Goal: Navigation & Orientation: Find specific page/section

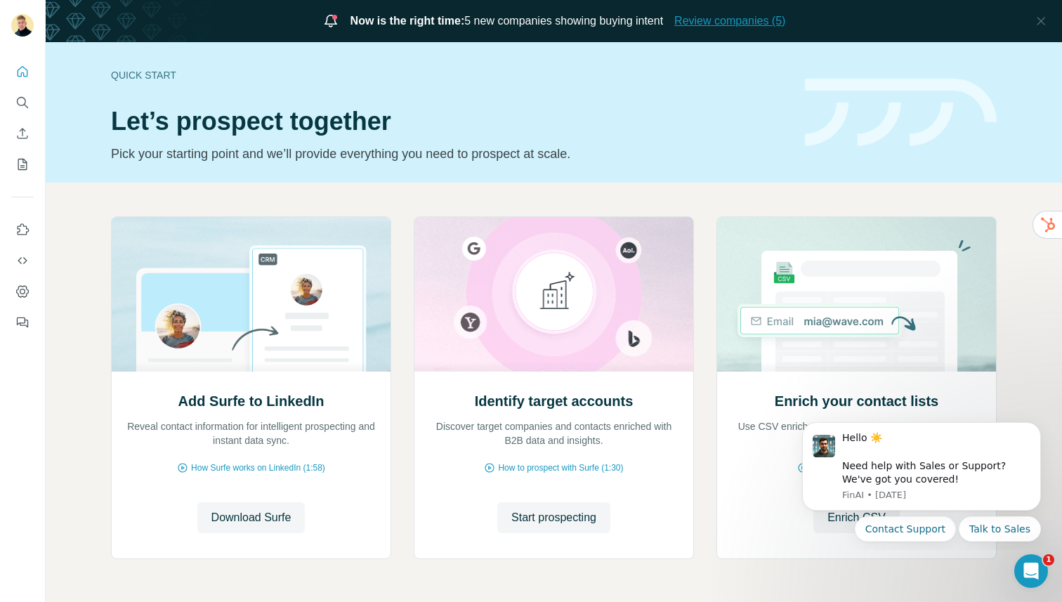
click at [762, 22] on span "Review companies (5)" at bounding box center [729, 21] width 111 height 17
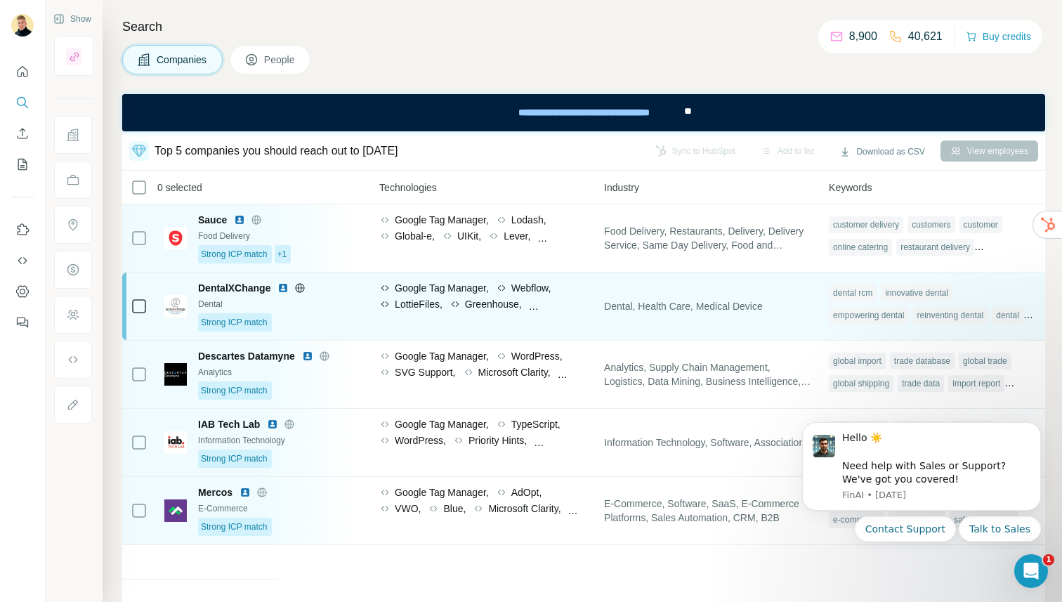
scroll to position [0, 767]
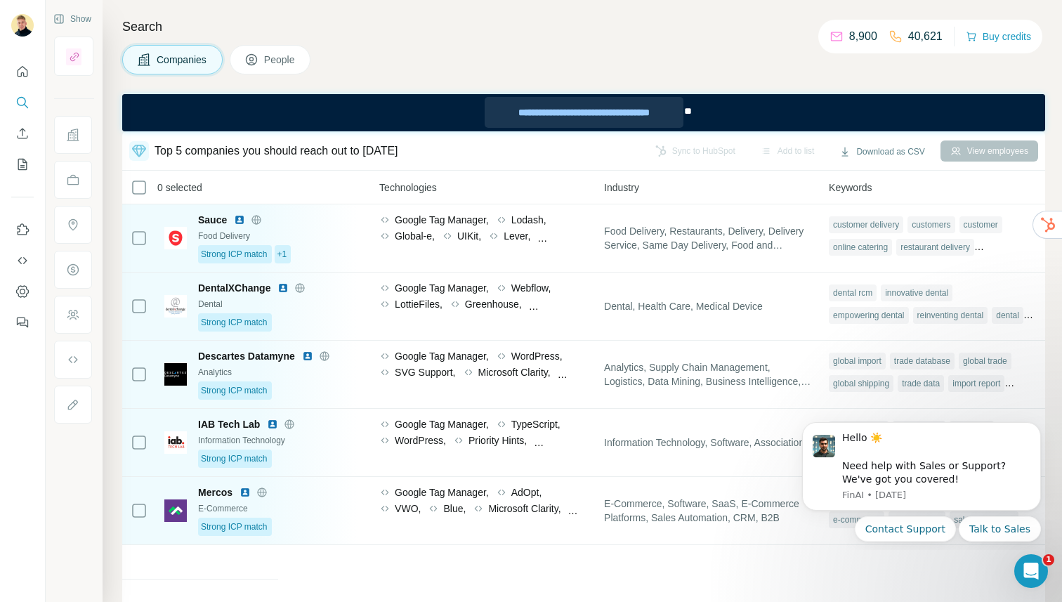
click at [551, 110] on div "**********" at bounding box center [584, 112] width 198 height 31
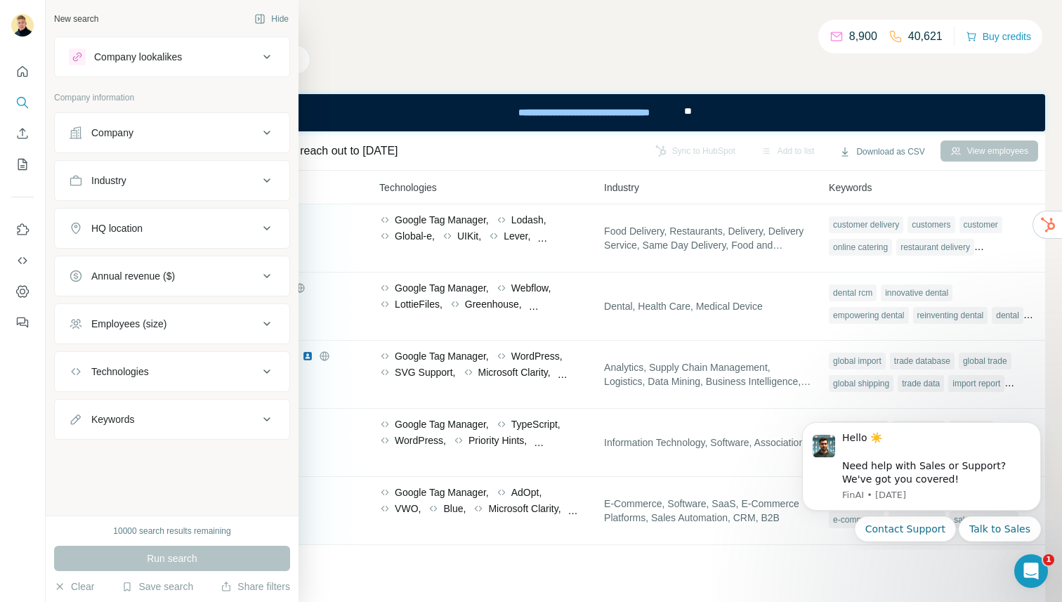
click at [61, 65] on button "Company lookalikes" at bounding box center [172, 57] width 235 height 34
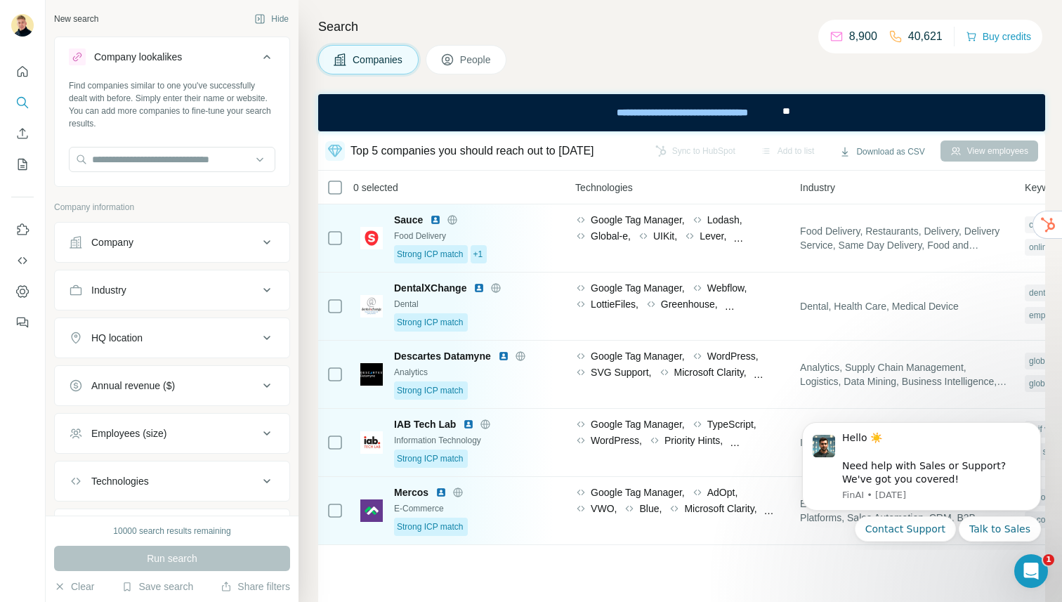
click at [686, 46] on div "Companies People" at bounding box center [681, 60] width 727 height 30
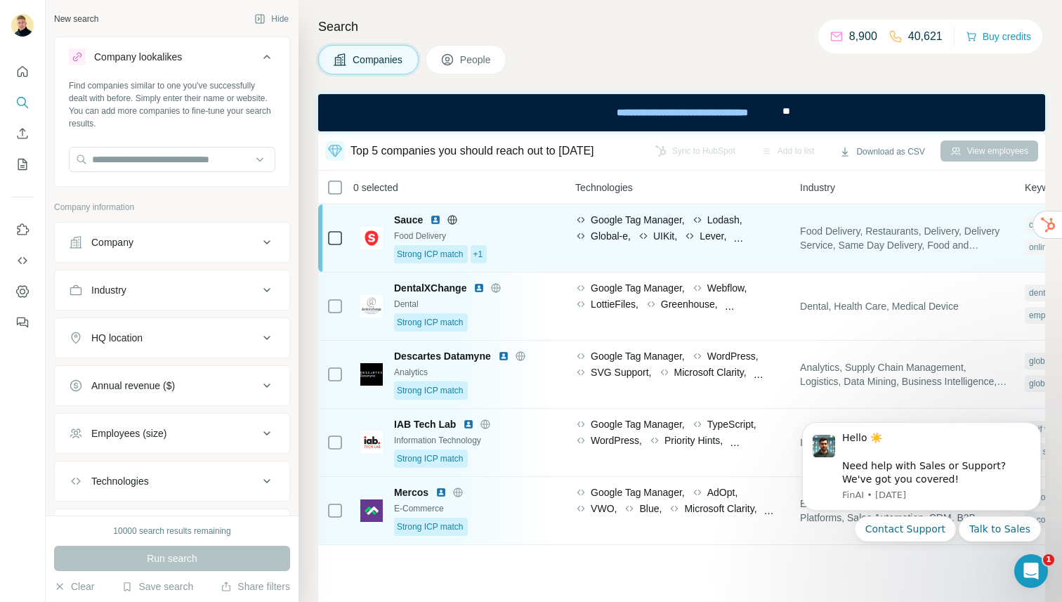
scroll to position [1, 767]
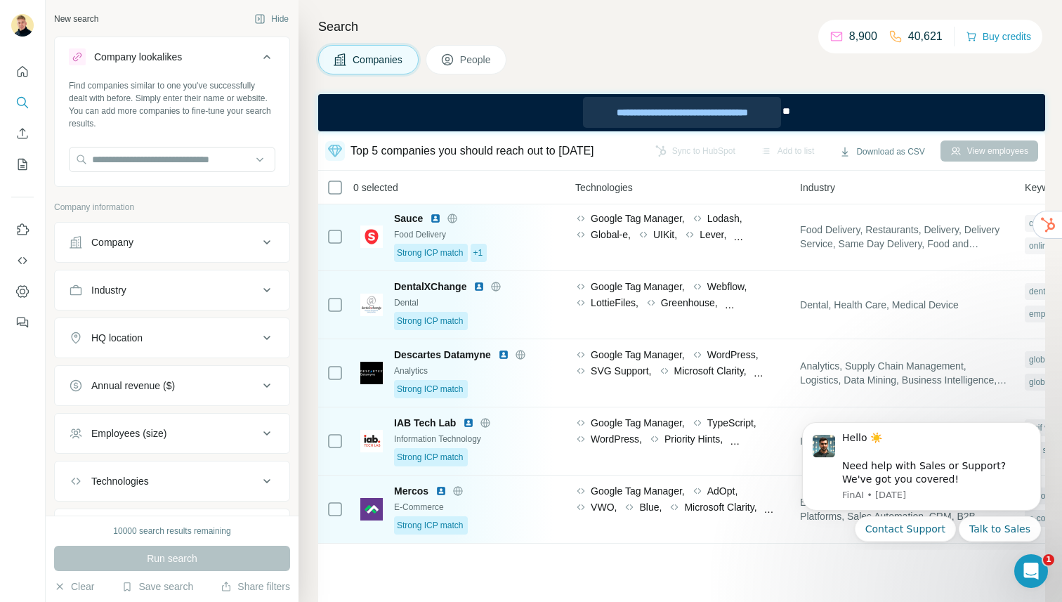
click at [733, 101] on div "**********" at bounding box center [682, 112] width 198 height 31
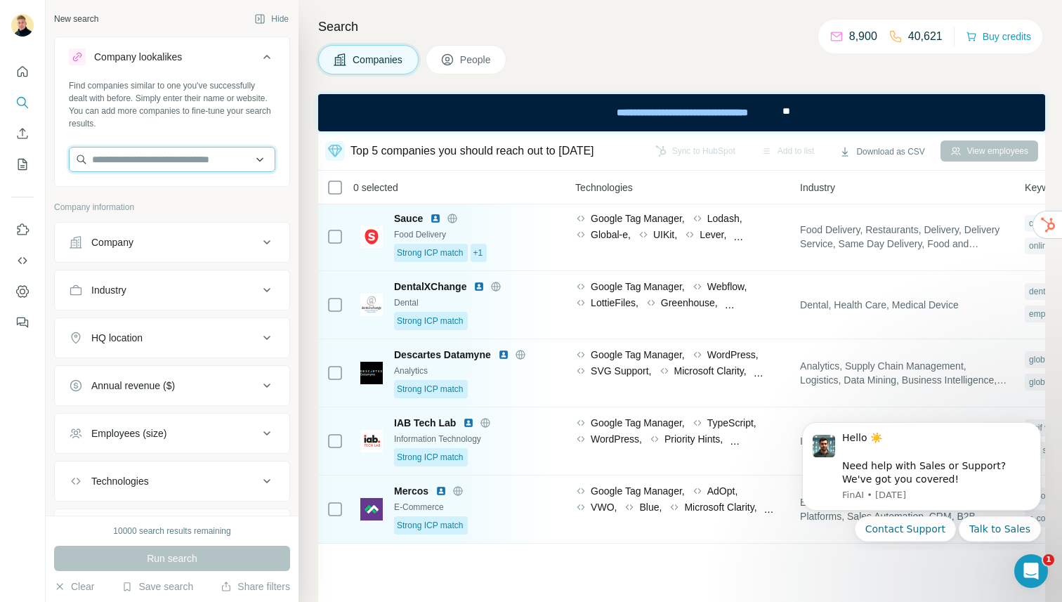
drag, startPoint x: 105, startPoint y: 171, endPoint x: 114, endPoint y: 164, distance: 12.0
click at [105, 170] on input "text" at bounding box center [172, 159] width 207 height 25
click at [11, 71] on button "Quick start" at bounding box center [22, 71] width 22 height 25
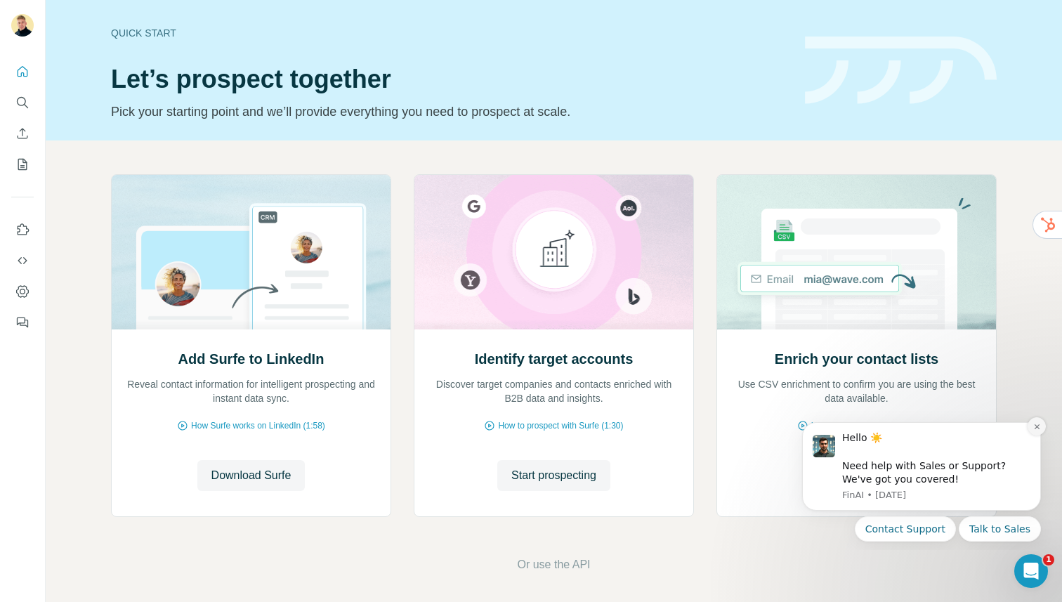
click at [1038, 426] on icon "Dismiss notification" at bounding box center [1037, 427] width 8 height 8
